Goal: Obtain resource: Download file/media

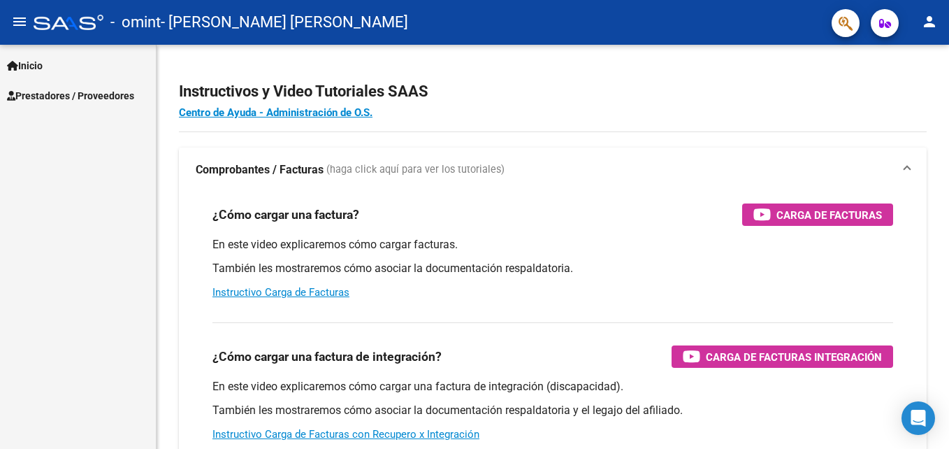
click at [43, 69] on span "Inicio" at bounding box center [25, 65] width 36 height 15
click at [107, 153] on span "Prestadores / Proveedores" at bounding box center [70, 155] width 127 height 15
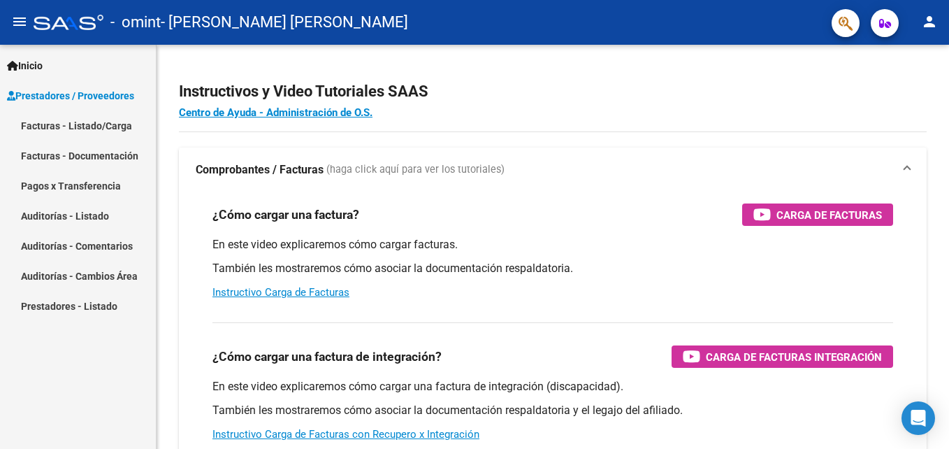
click at [80, 121] on link "Facturas - Listado/Carga" at bounding box center [78, 125] width 156 height 30
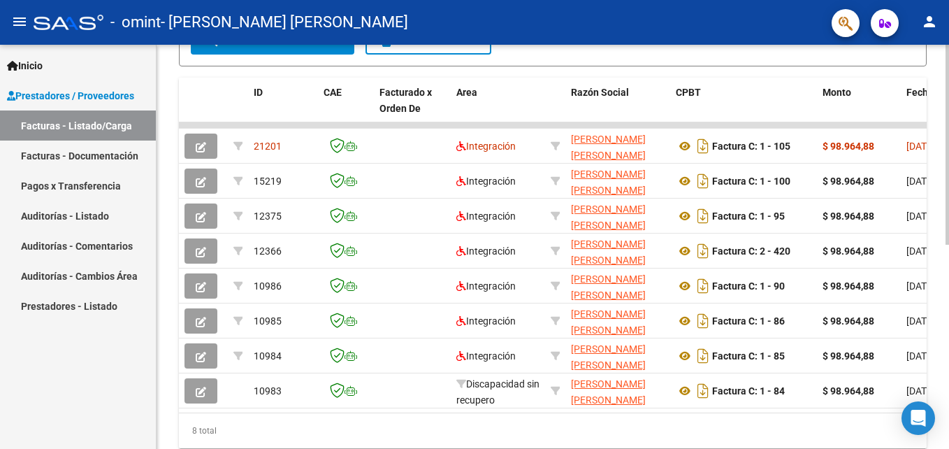
scroll to position [361, 0]
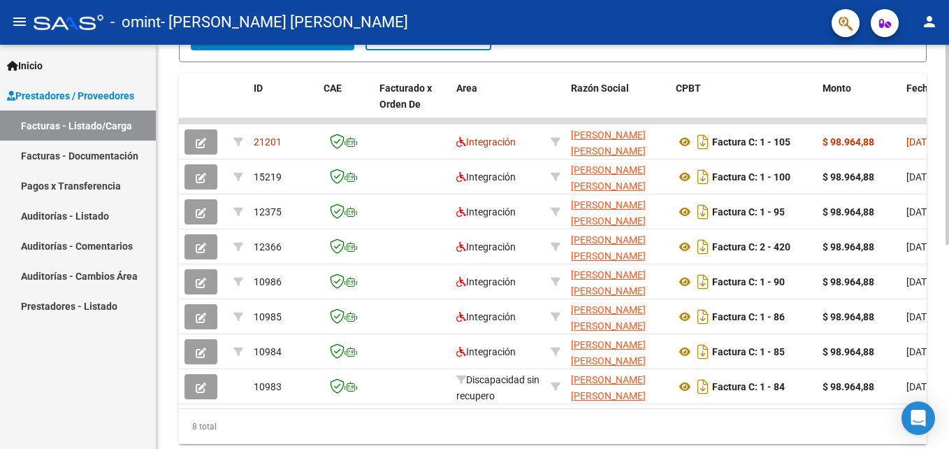
click at [948, 256] on html "menu - omint - BORQUEZ GEORGINA VANESA person Inicio Instructivos Contacto OS P…" at bounding box center [474, 224] width 949 height 449
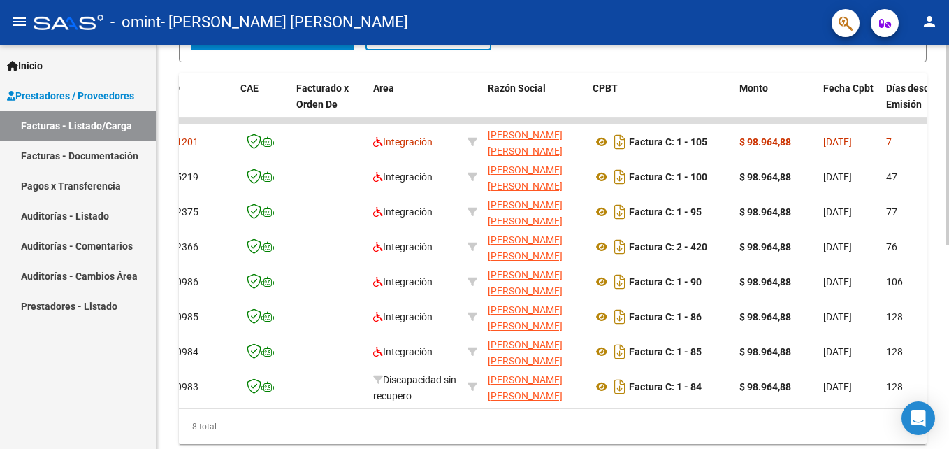
scroll to position [0, 0]
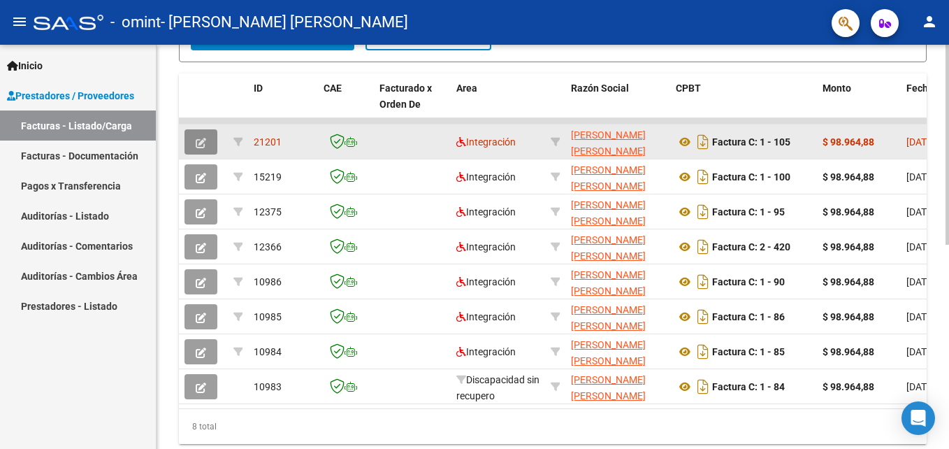
click at [201, 138] on icon "button" at bounding box center [201, 143] width 10 height 10
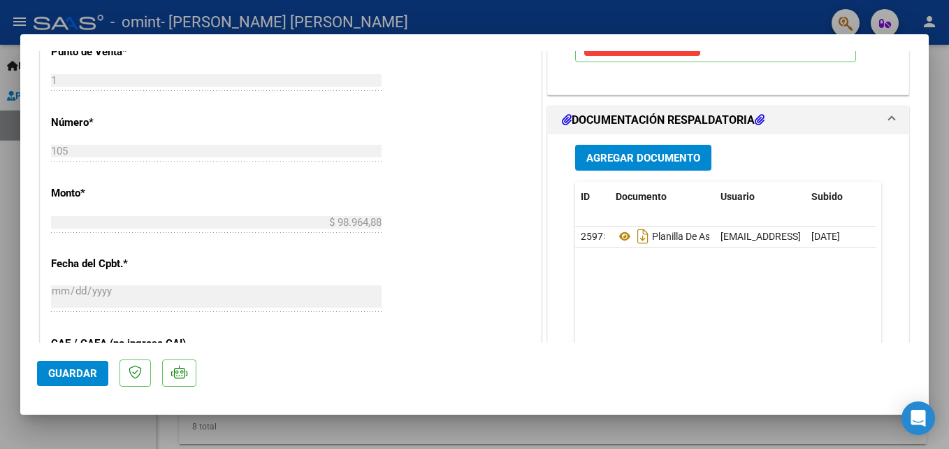
scroll to position [618, 0]
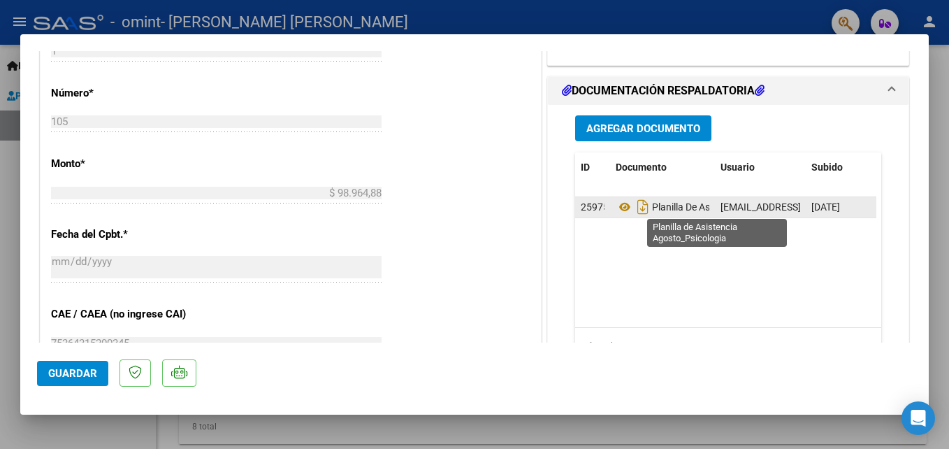
click at [685, 212] on span "Planilla De Asistencia Agosto_psicologia" at bounding box center [721, 206] width 210 height 11
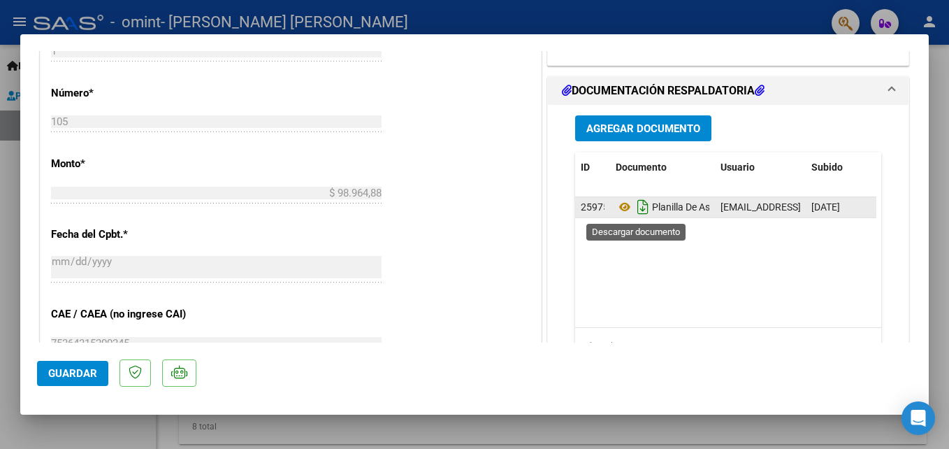
click at [639, 203] on icon "Descargar documento" at bounding box center [643, 207] width 18 height 22
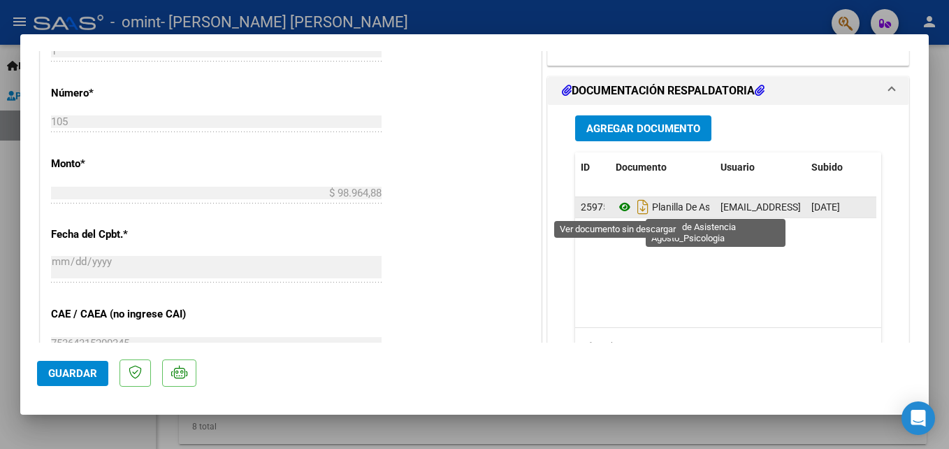
click at [616, 203] on icon at bounding box center [625, 206] width 18 height 17
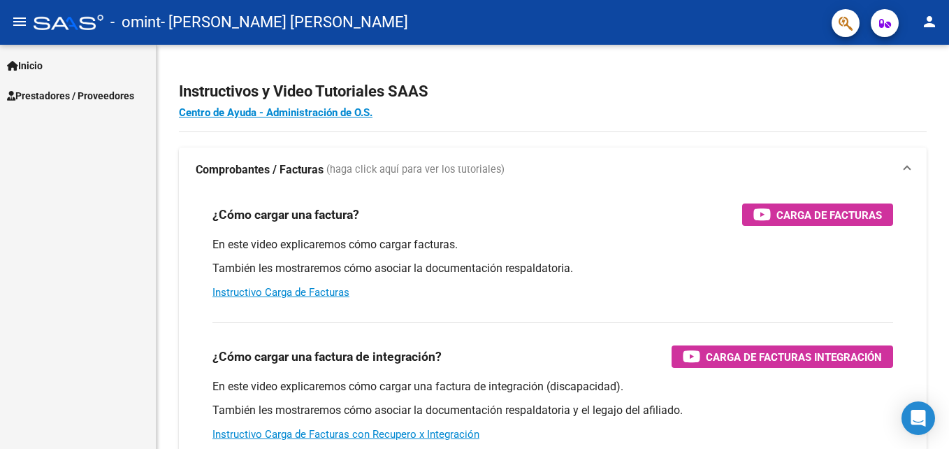
click at [923, 20] on mat-icon "person" at bounding box center [929, 21] width 17 height 17
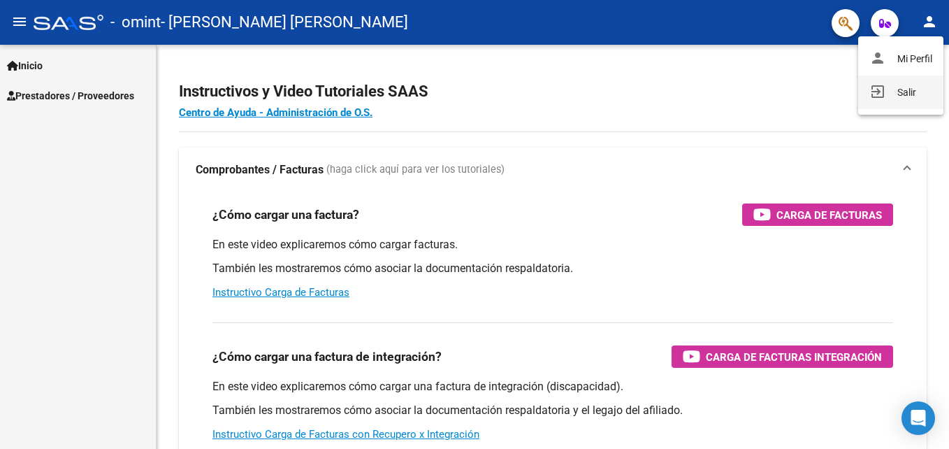
click at [910, 83] on button "exit_to_app Salir" at bounding box center [900, 92] width 85 height 34
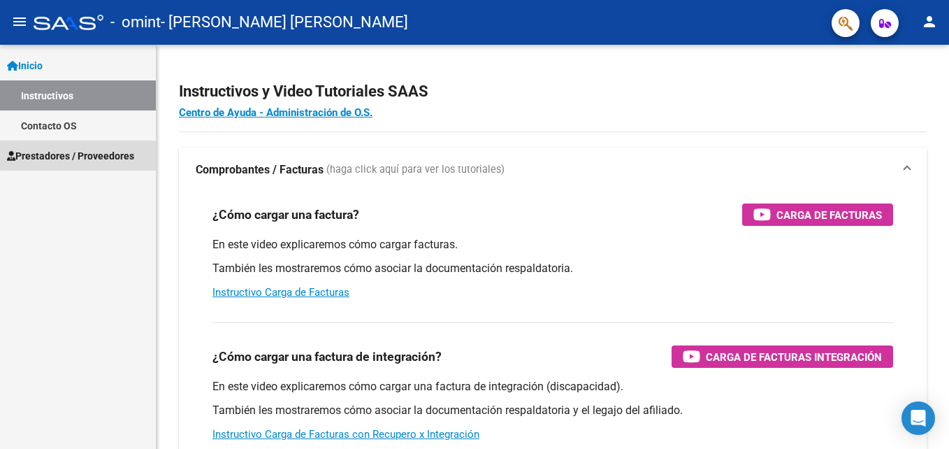
click at [85, 150] on span "Prestadores / Proveedores" at bounding box center [70, 155] width 127 height 15
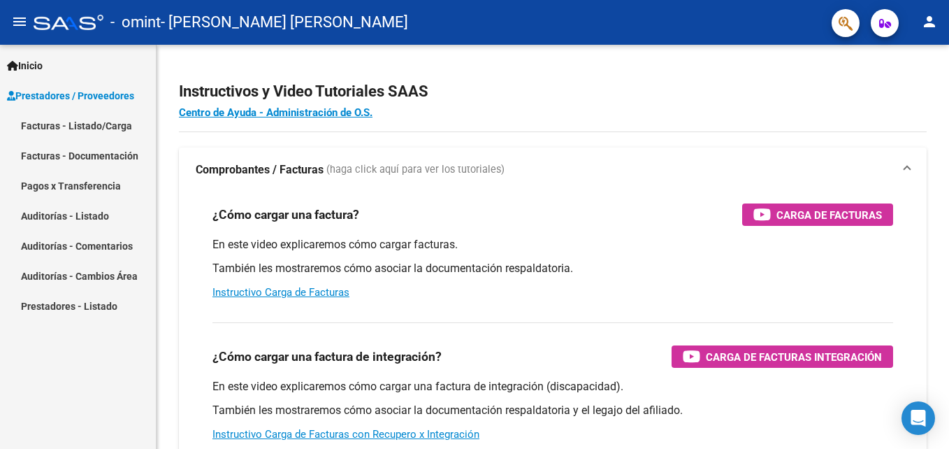
click at [122, 121] on link "Facturas - Listado/Carga" at bounding box center [78, 125] width 156 height 30
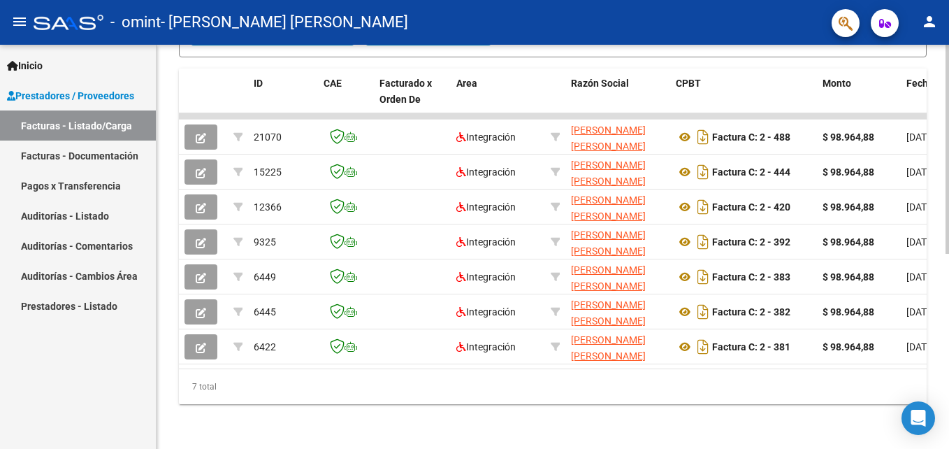
scroll to position [377, 0]
click at [938, 291] on html "menu - omint - [PERSON_NAME] [PERSON_NAME] person Inicio Instructivos Contacto …" at bounding box center [474, 224] width 949 height 449
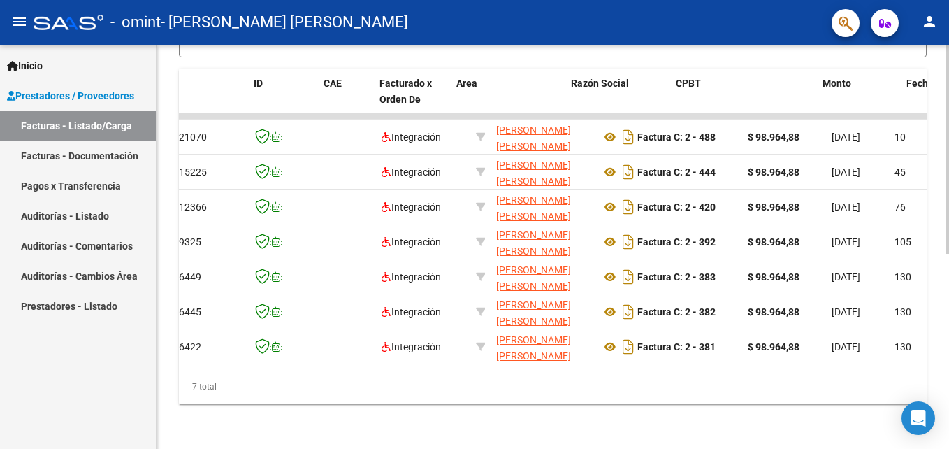
scroll to position [0, 0]
